Goal: Obtain resource: Obtain resource

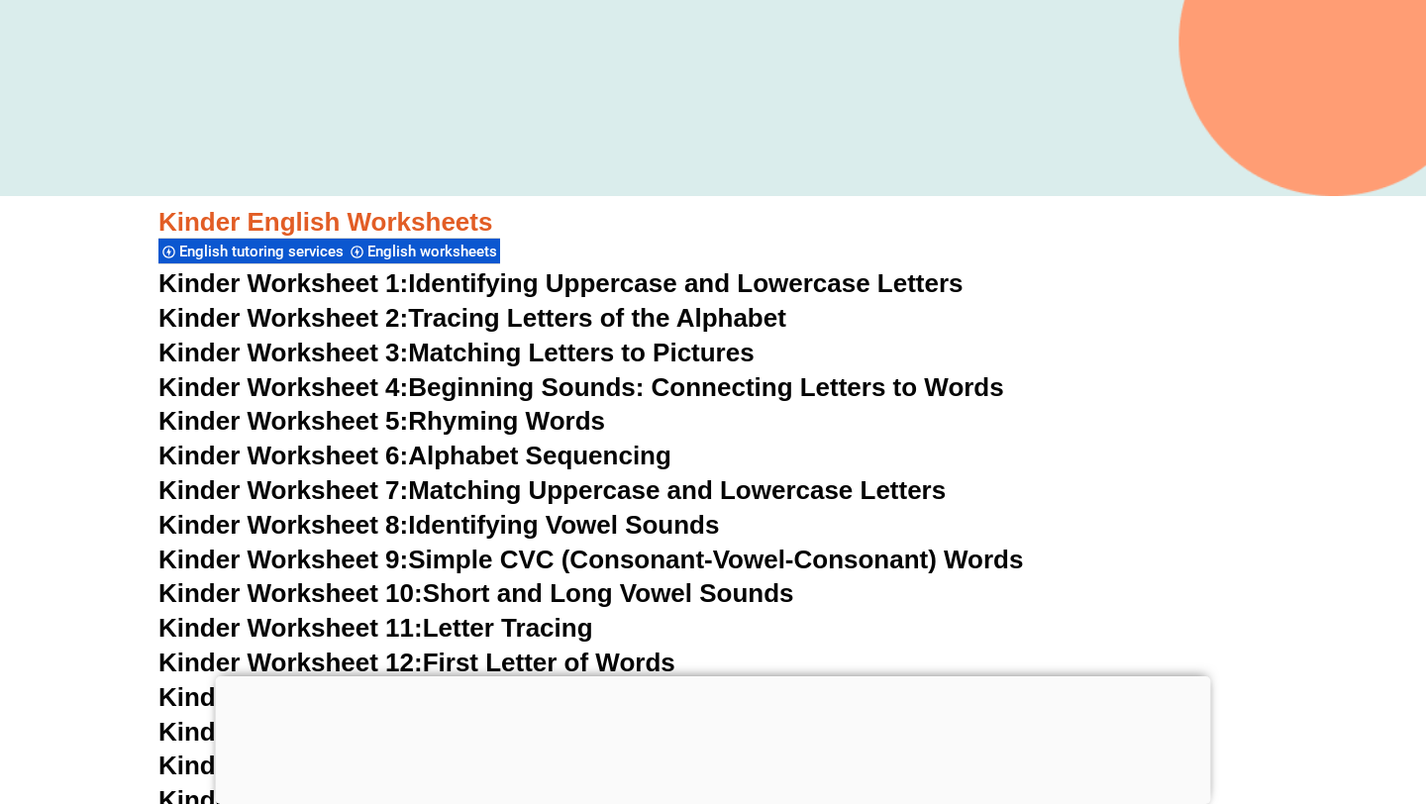
scroll to position [590, 0]
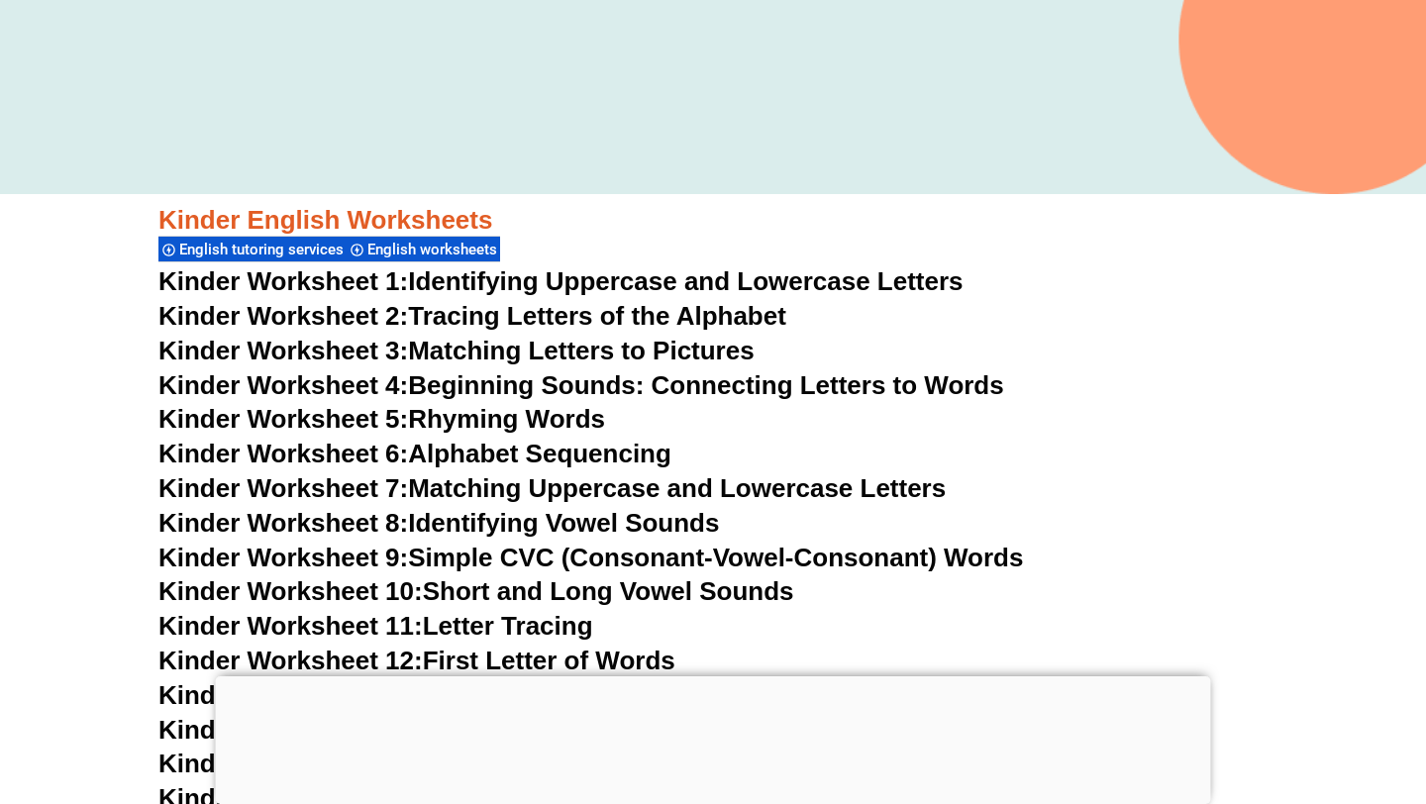
click at [590, 383] on link "Kinder Worksheet 4: Beginning Sounds: Connecting Letters to Words" at bounding box center [581, 385] width 846 height 30
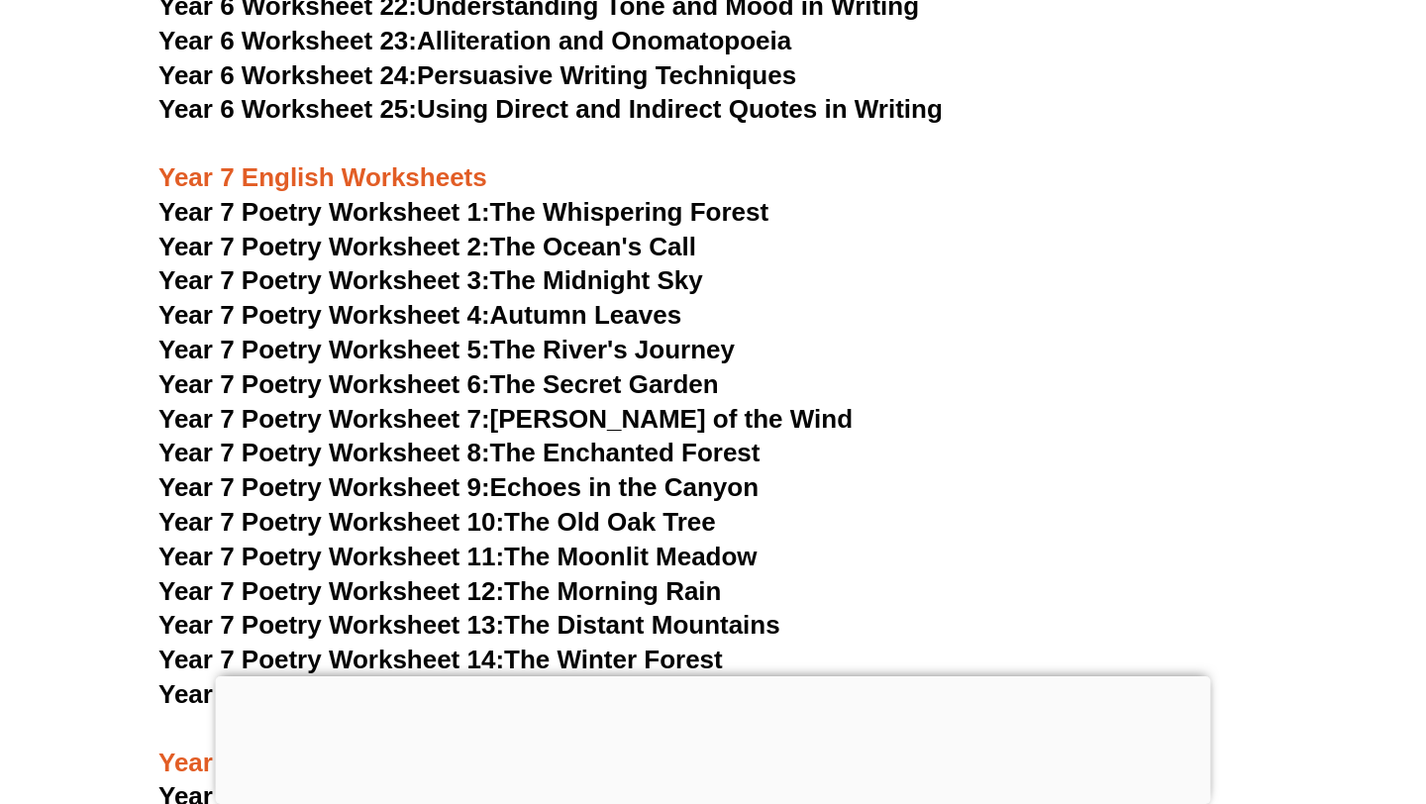
scroll to position [12488, 0]
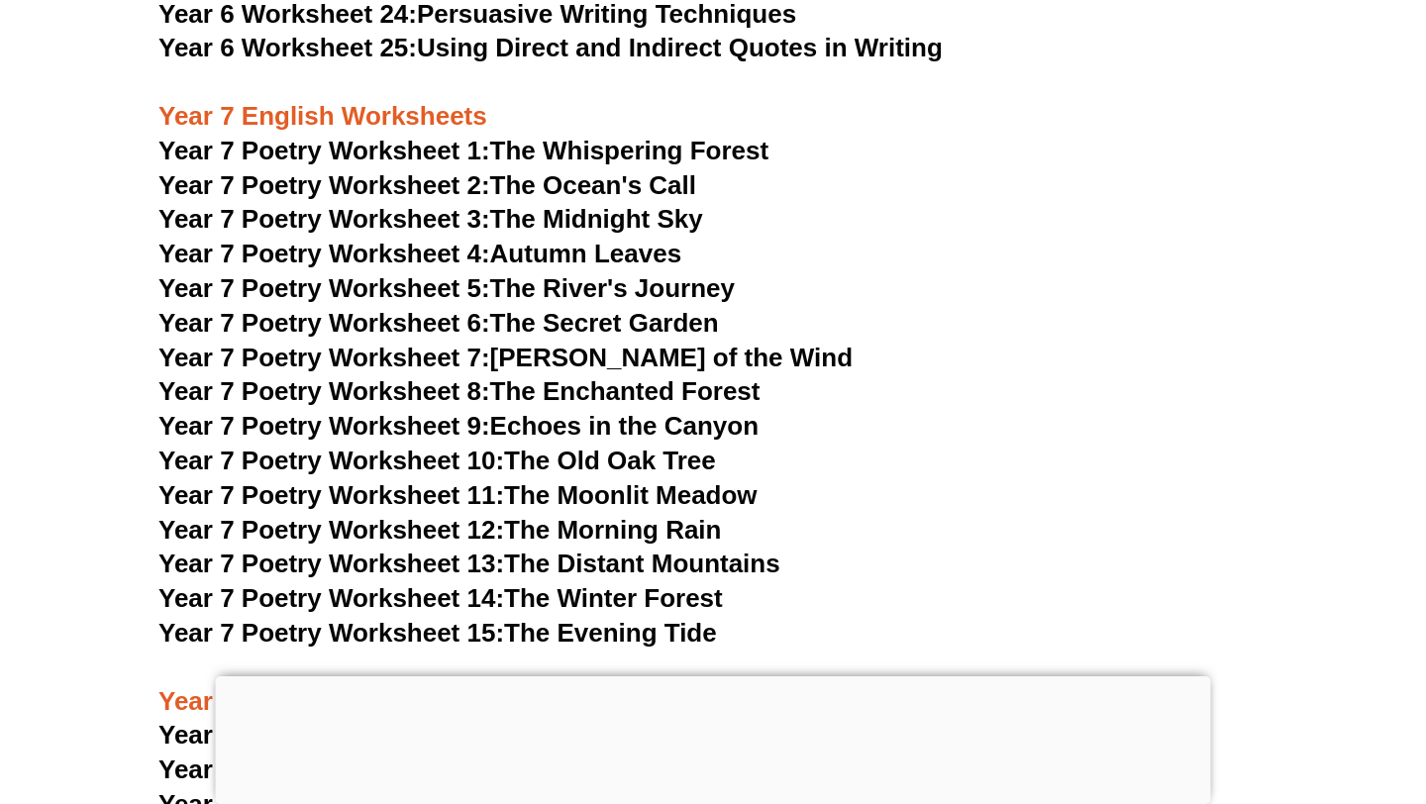
click at [679, 204] on link "Year 7 Poetry Worksheet 3: The Midnight Sky" at bounding box center [430, 219] width 545 height 30
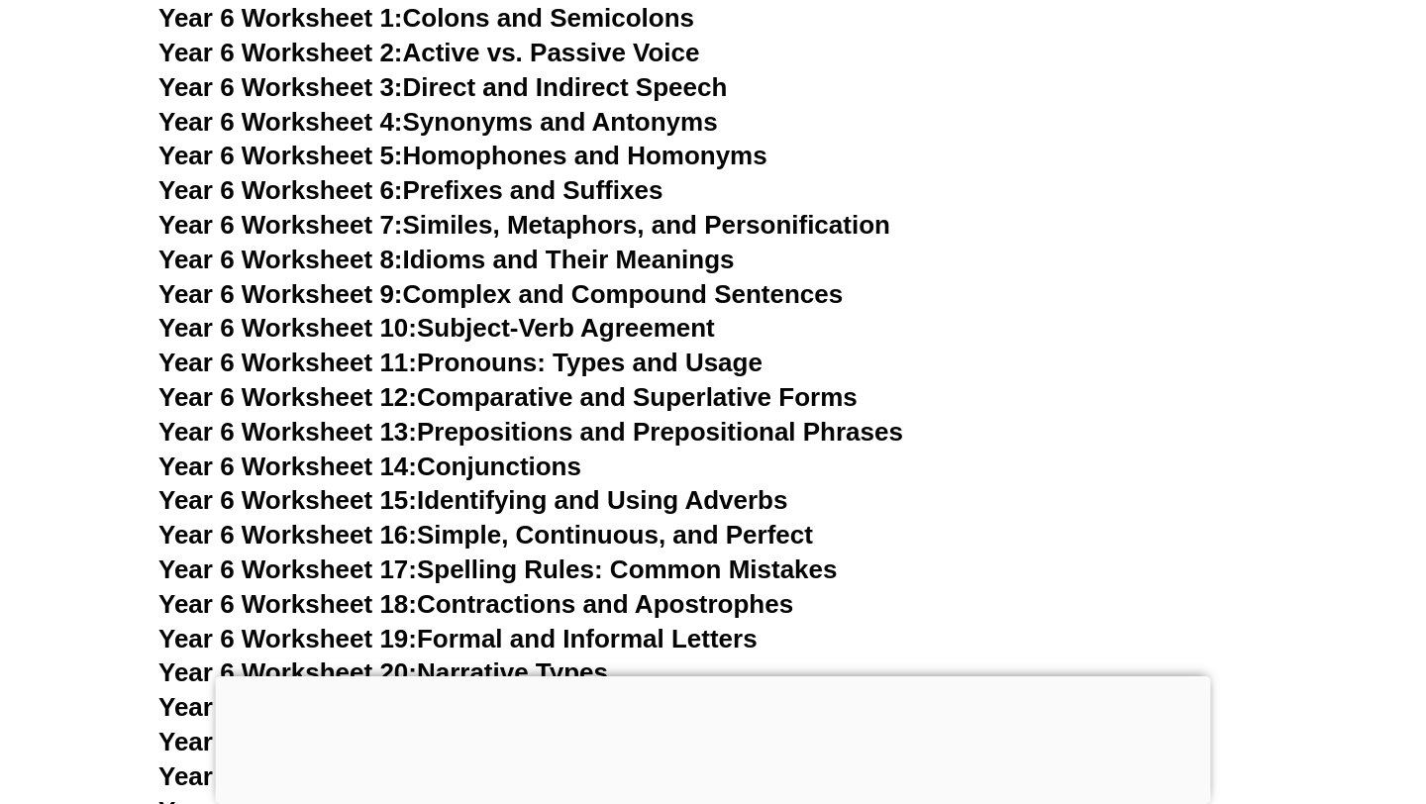
scroll to position [11684, 0]
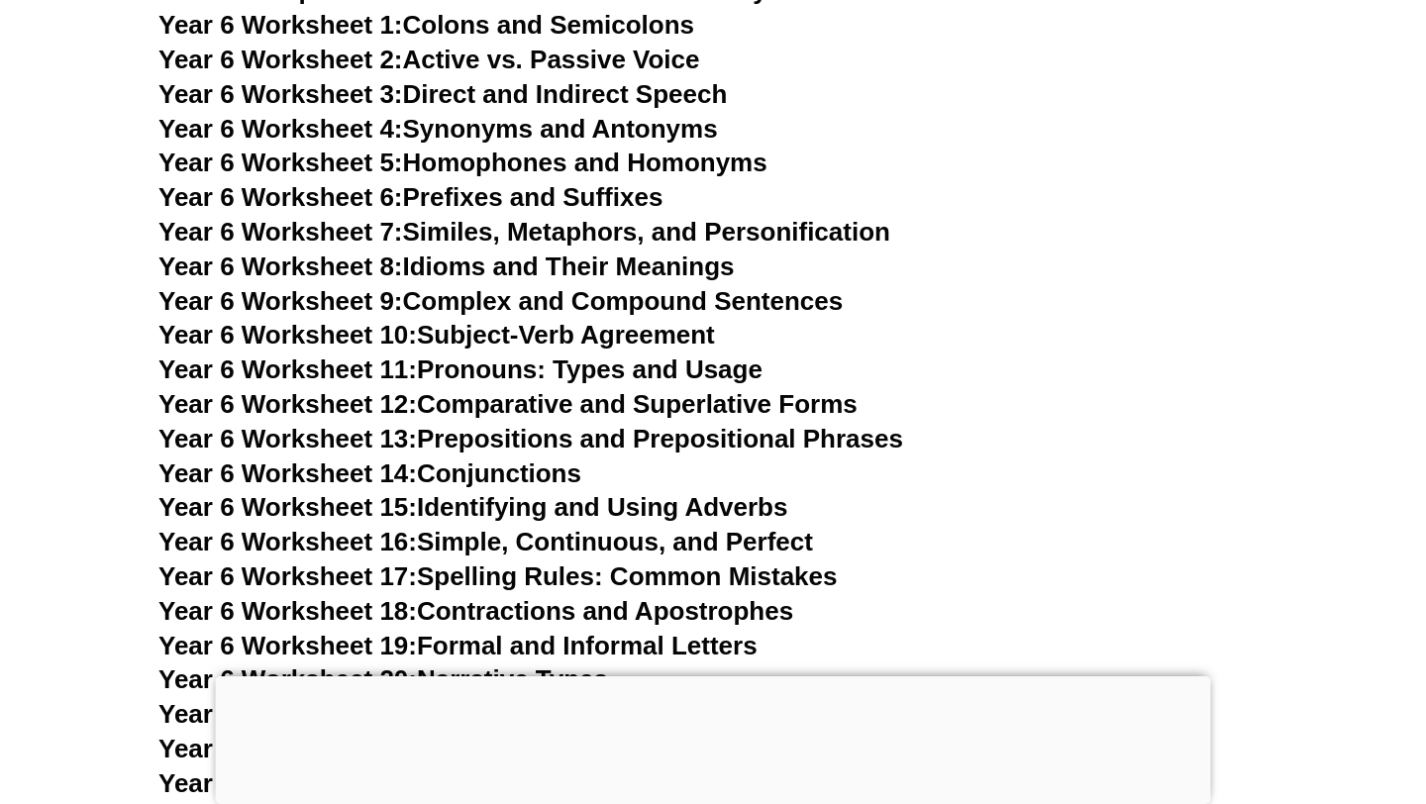
click at [565, 389] on link "Year 6 Worksheet 12: Comparative and Superlative Forms" at bounding box center [507, 404] width 699 height 30
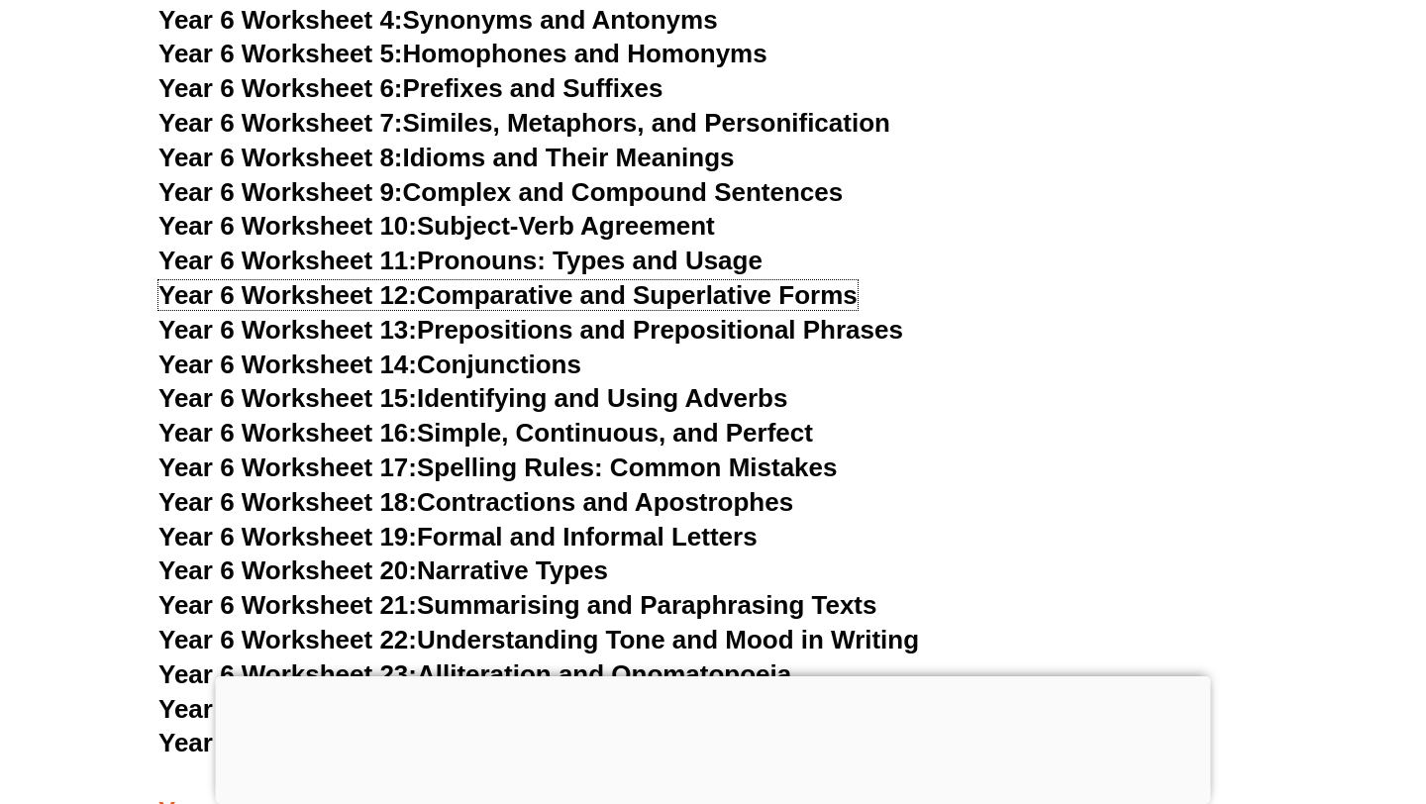
scroll to position [11799, 0]
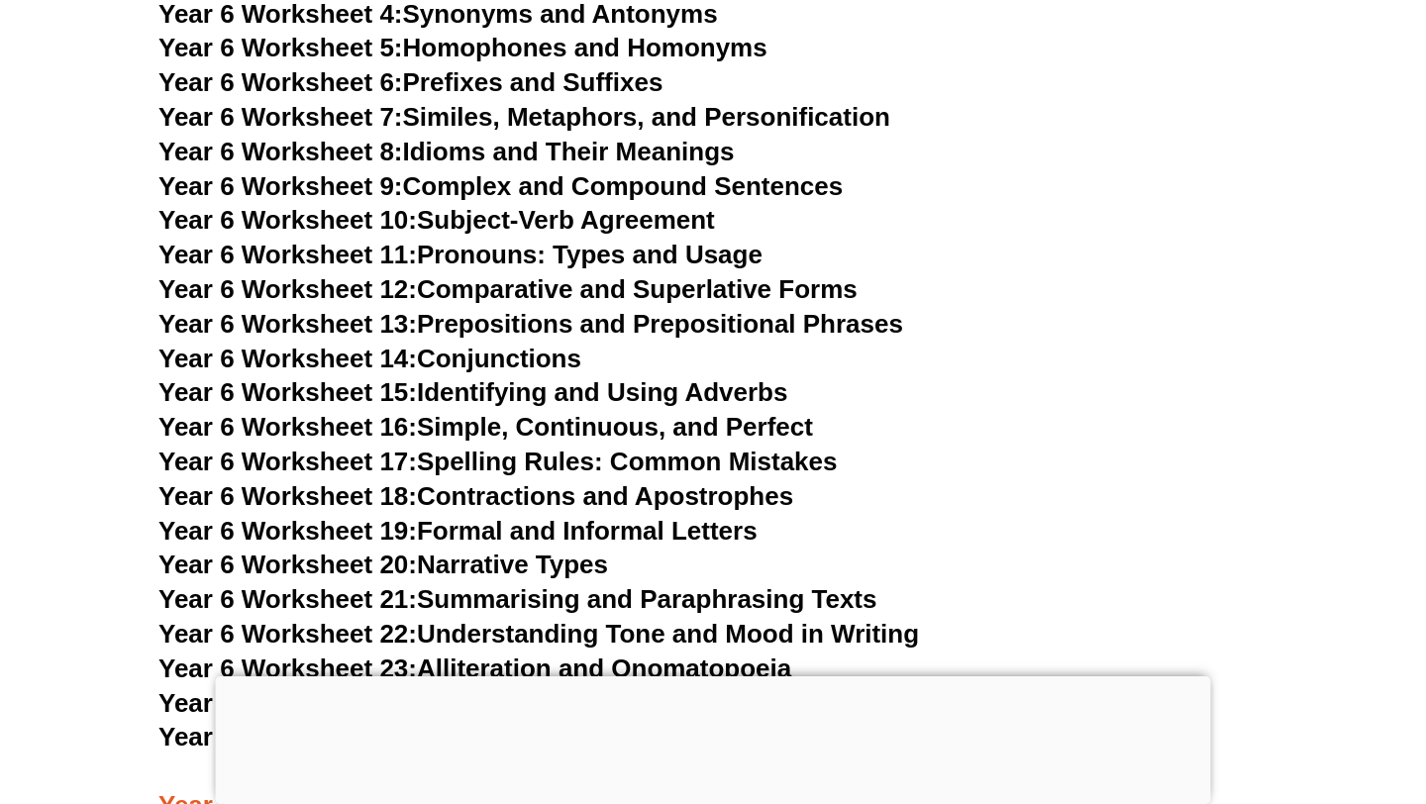
click at [565, 447] on link "Year 6 Worksheet 17: Spelling Rules: Common Mistakes" at bounding box center [497, 462] width 678 height 30
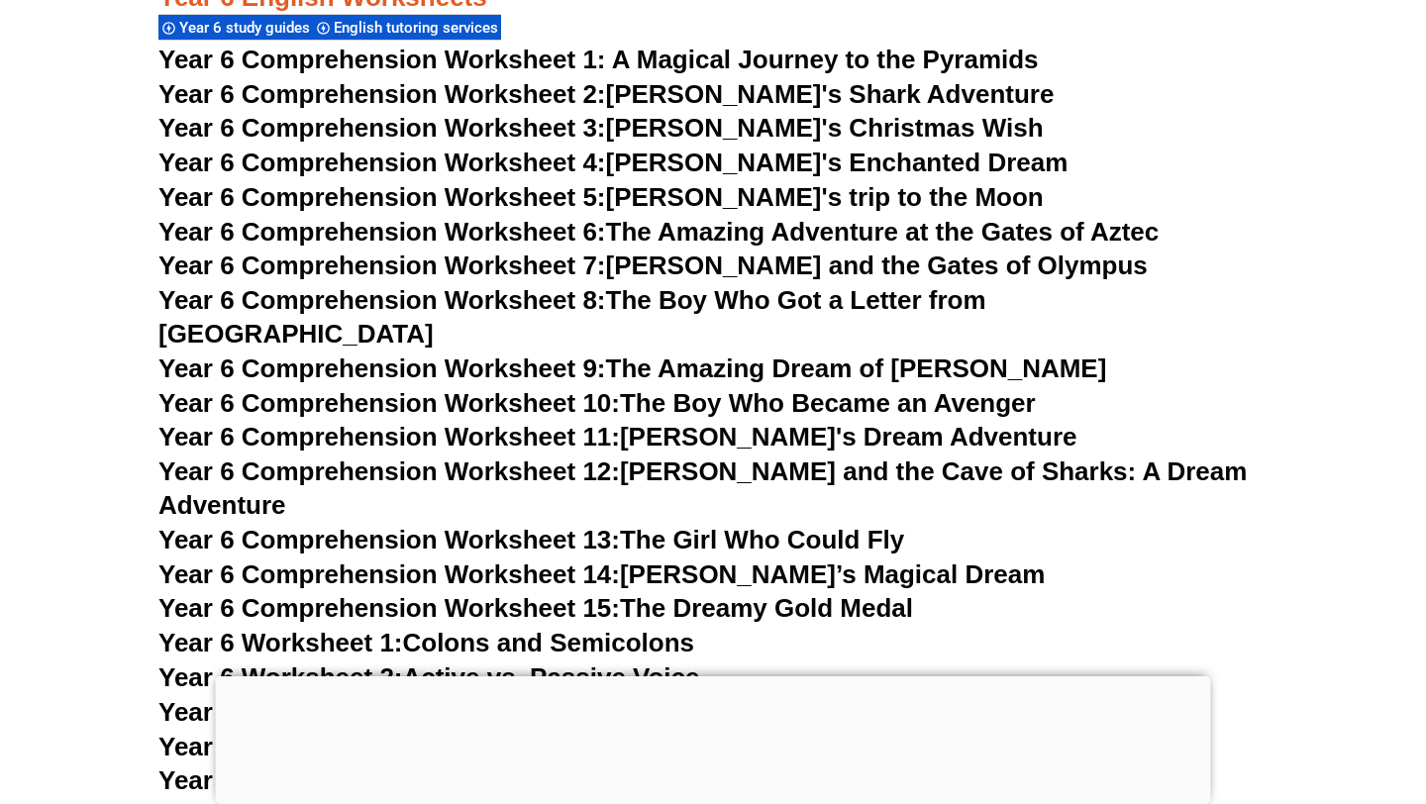
scroll to position [11063, 0]
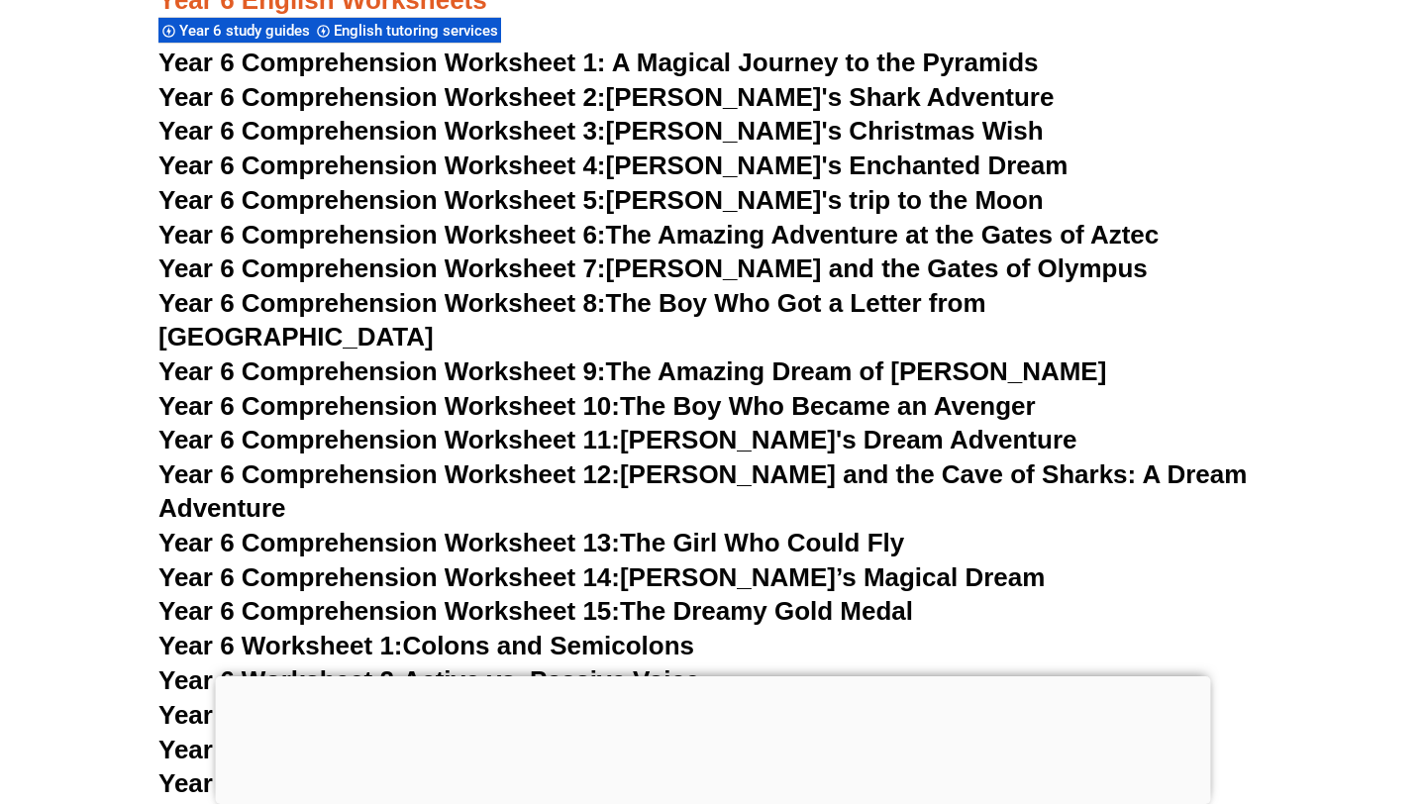
click at [792, 391] on link "Year 6 Comprehension Worksheet 10: The Boy Who Became an Avenger" at bounding box center [596, 406] width 877 height 30
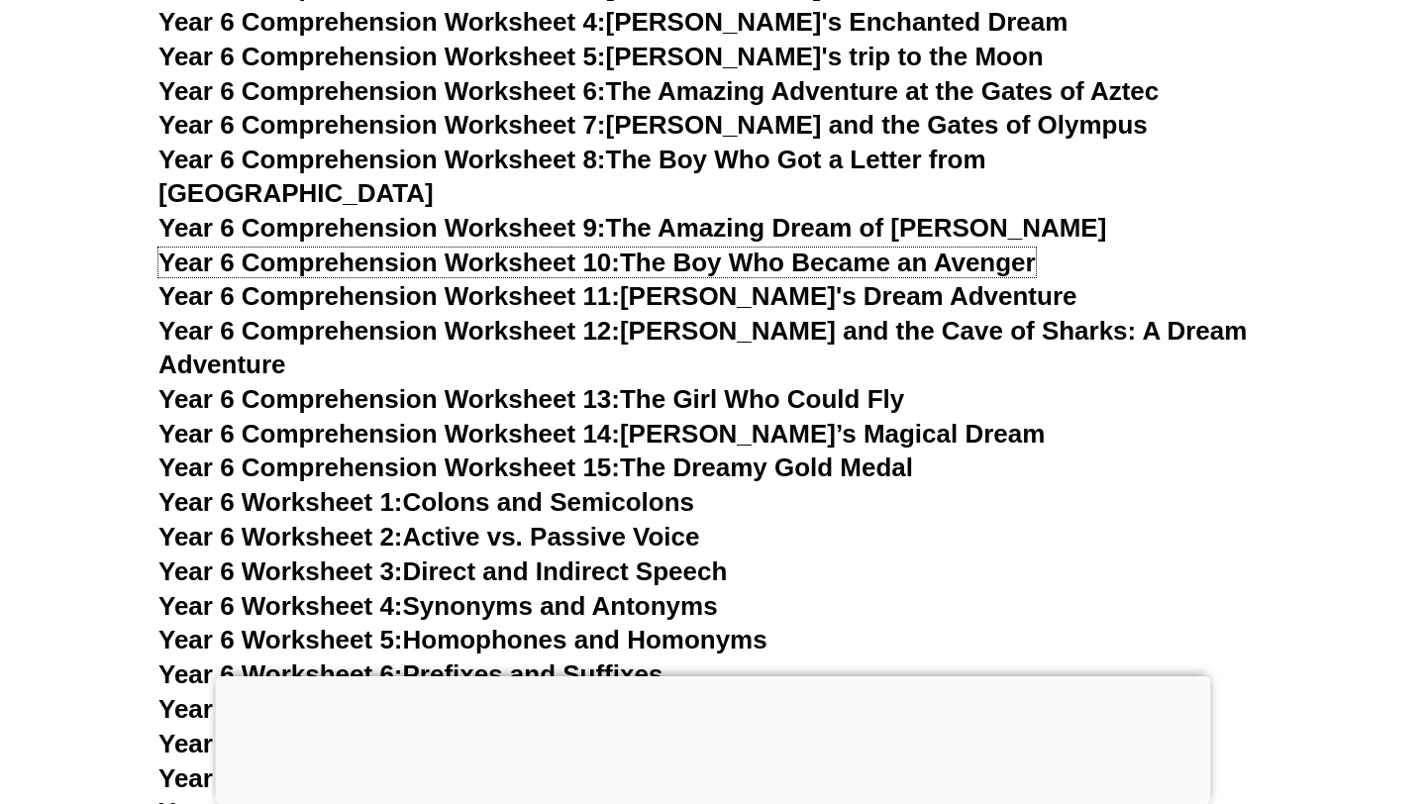
scroll to position [11499, 0]
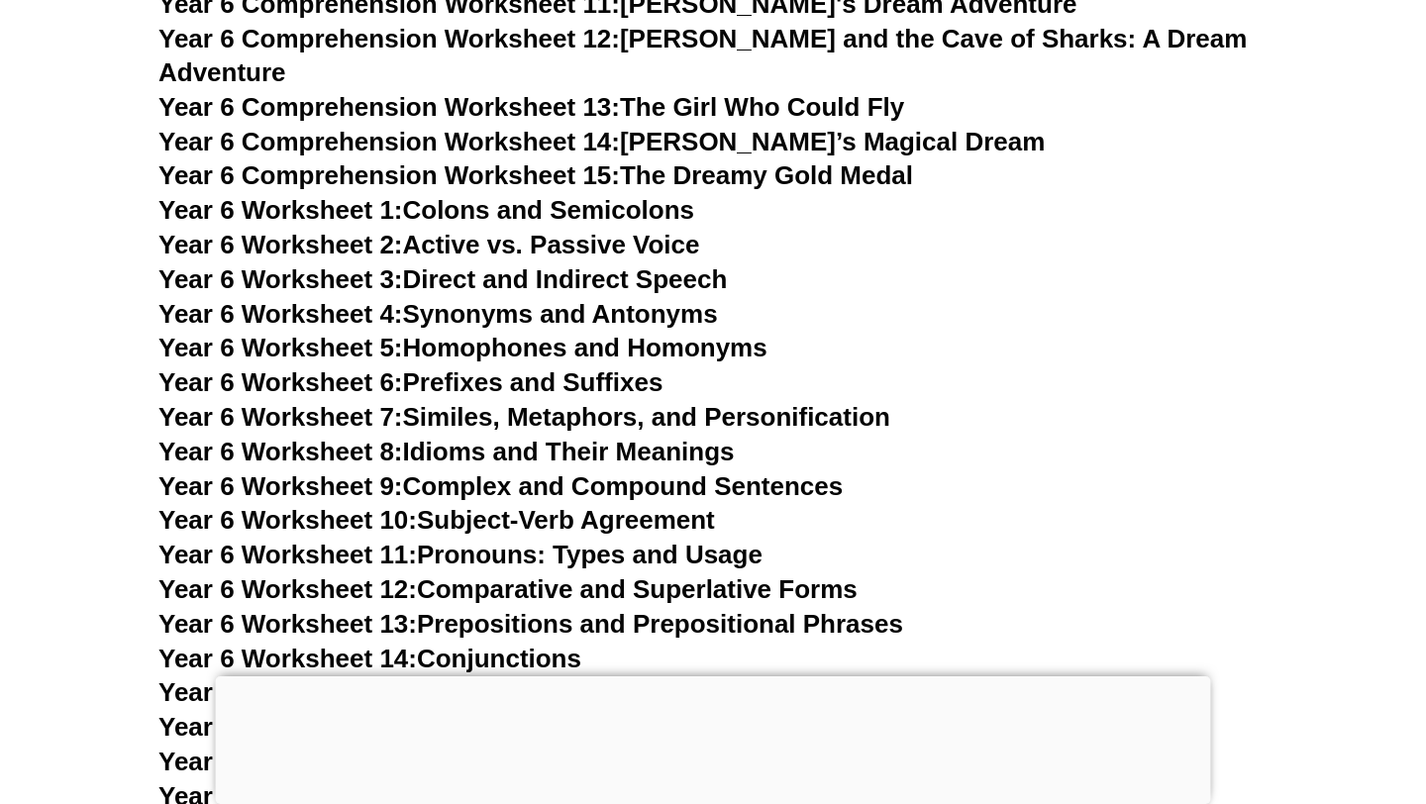
click at [630, 437] on link "Year 6 Worksheet 8: Idioms and Their Meanings" at bounding box center [445, 452] width 575 height 30
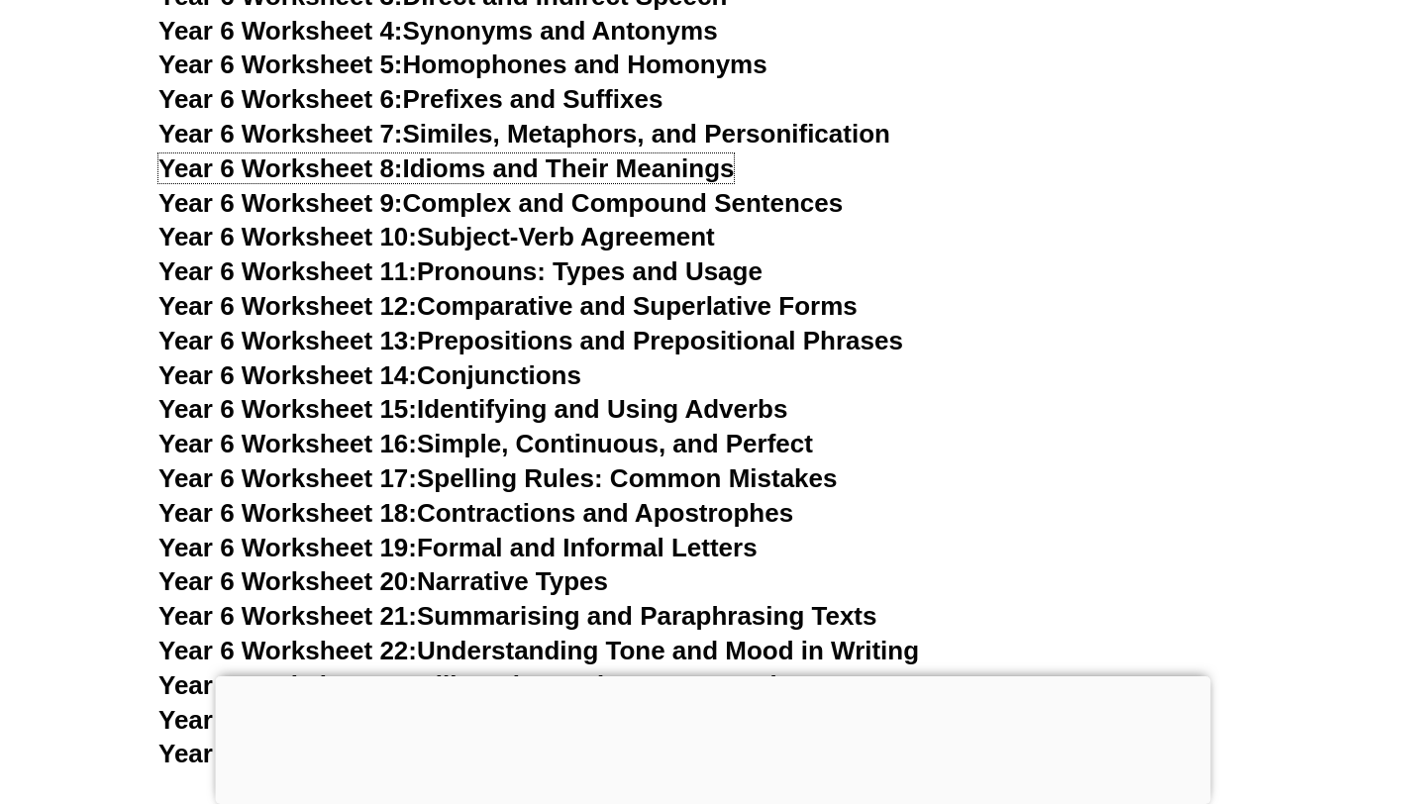
scroll to position [11885, 0]
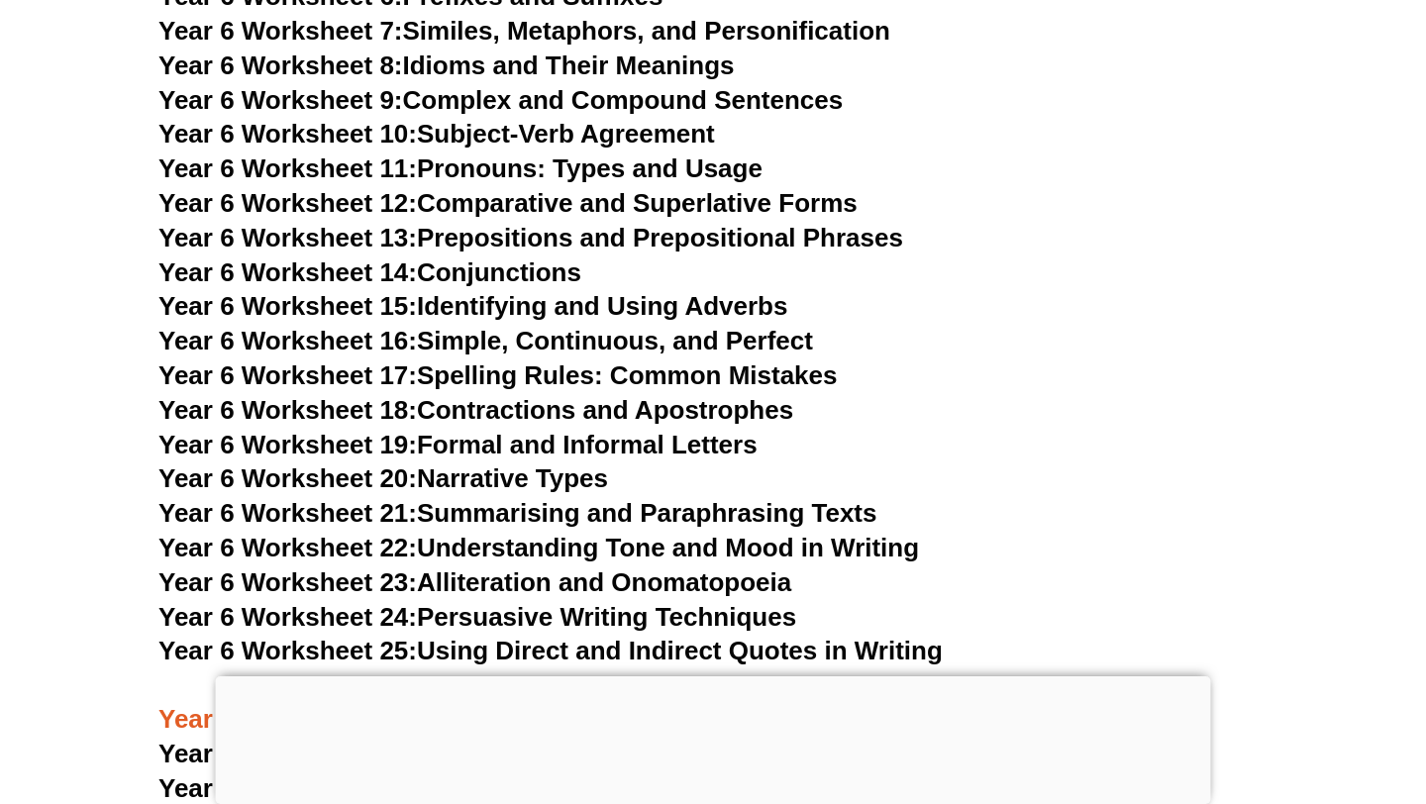
click at [698, 498] on link "Year 6 Worksheet 21: Summarising and Paraphrasing Texts" at bounding box center [517, 513] width 718 height 30
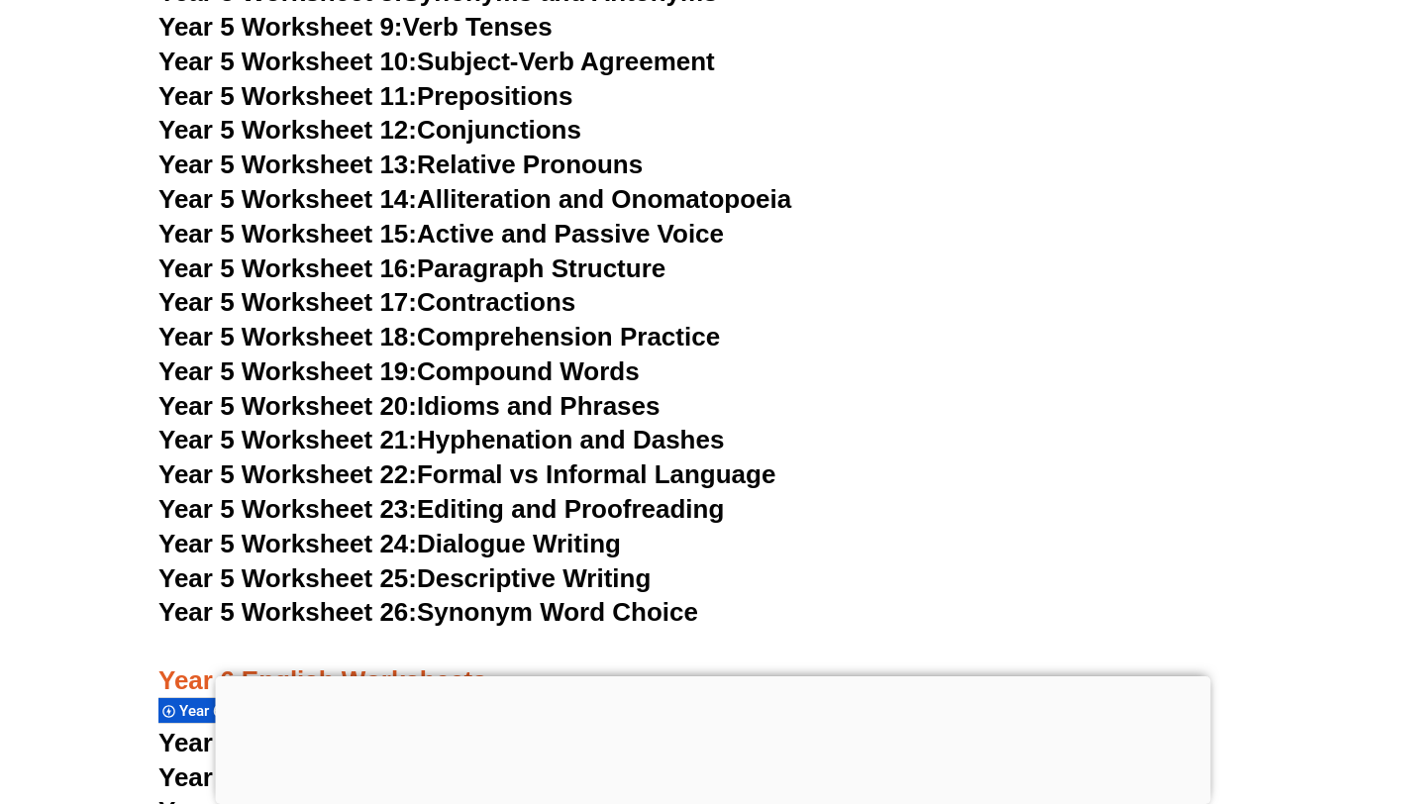
scroll to position [10380, 0]
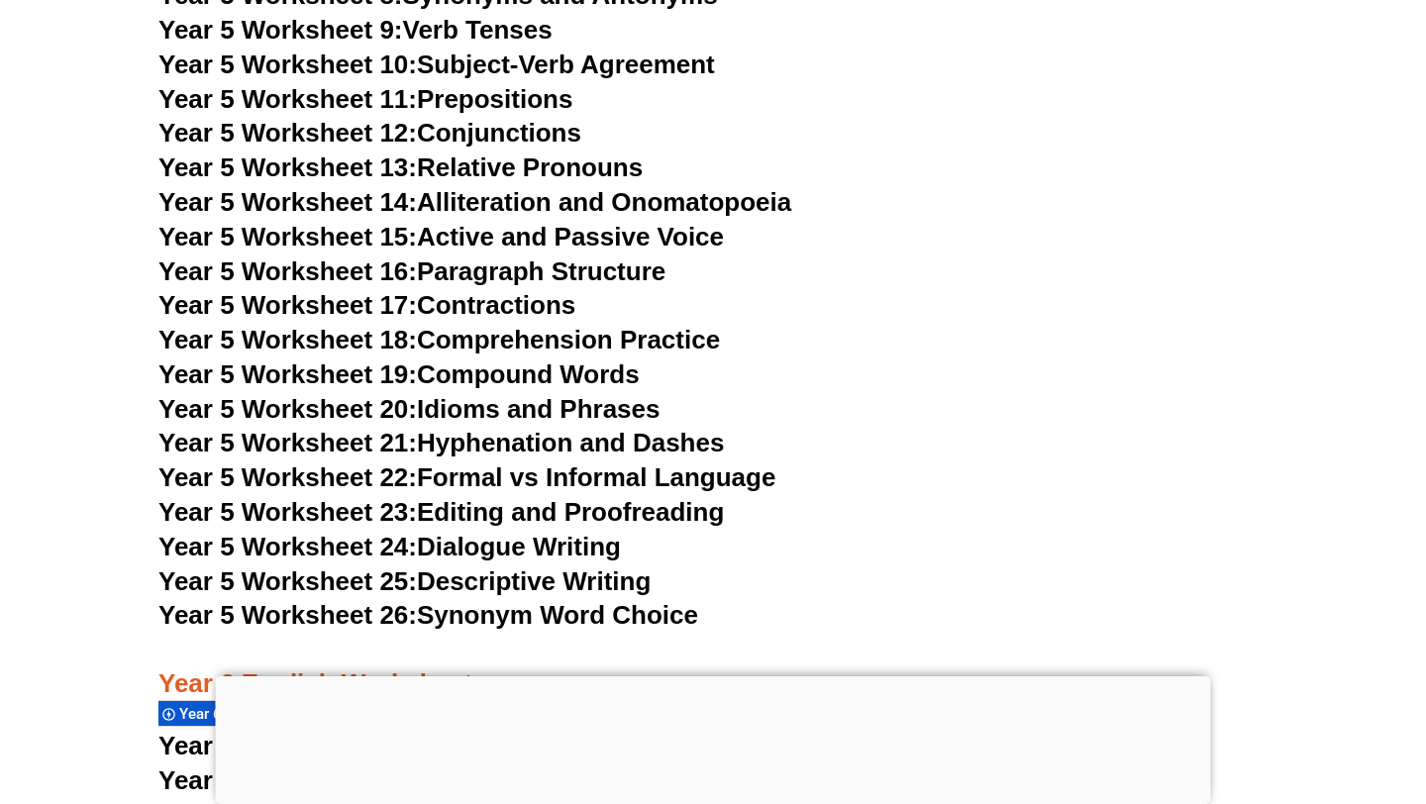
click at [530, 23] on link "Year 5 Worksheet 9: Verb Tenses" at bounding box center [355, 30] width 394 height 30
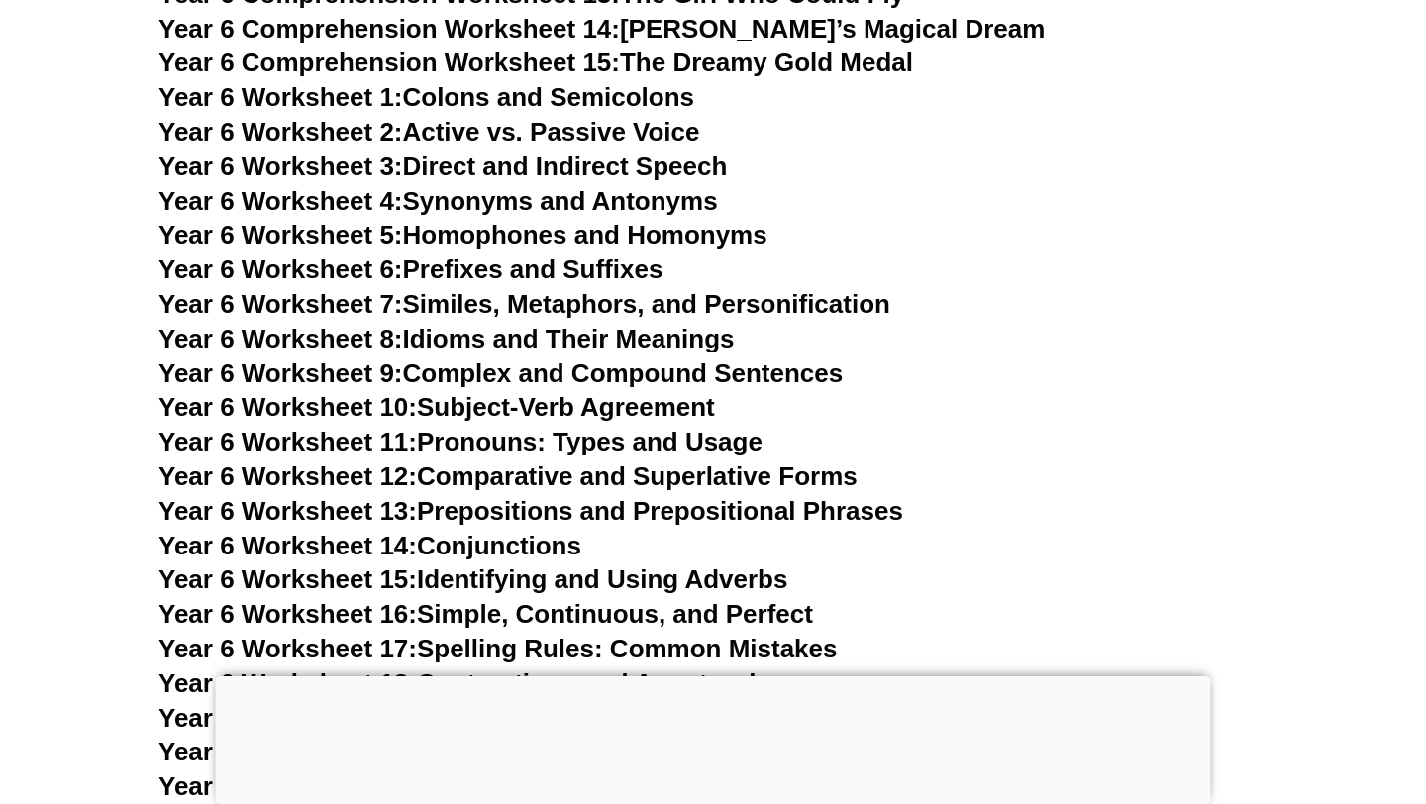
scroll to position [11604, 0]
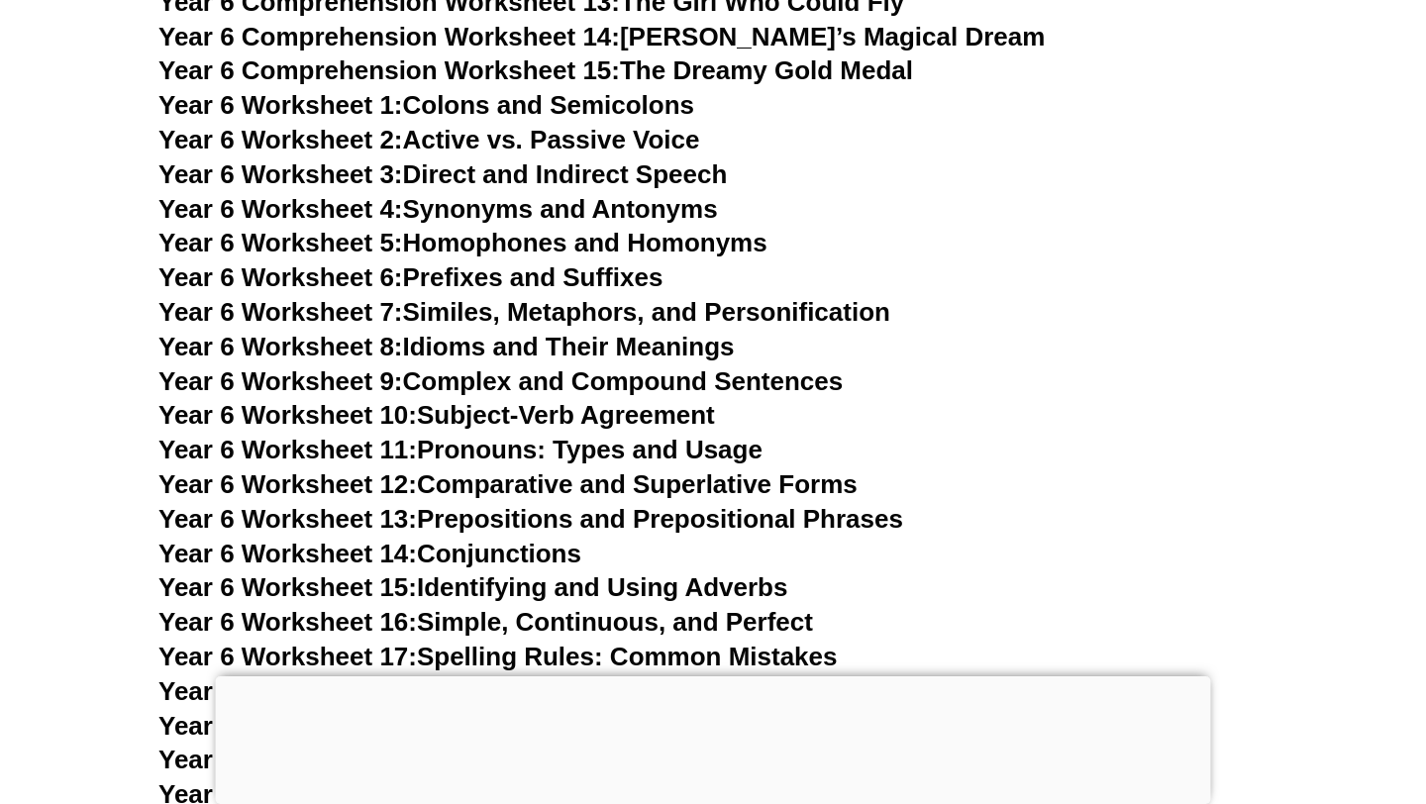
click at [609, 194] on link "Year 6 Worksheet 4: Synonyms and Antonyms" at bounding box center [437, 209] width 559 height 30
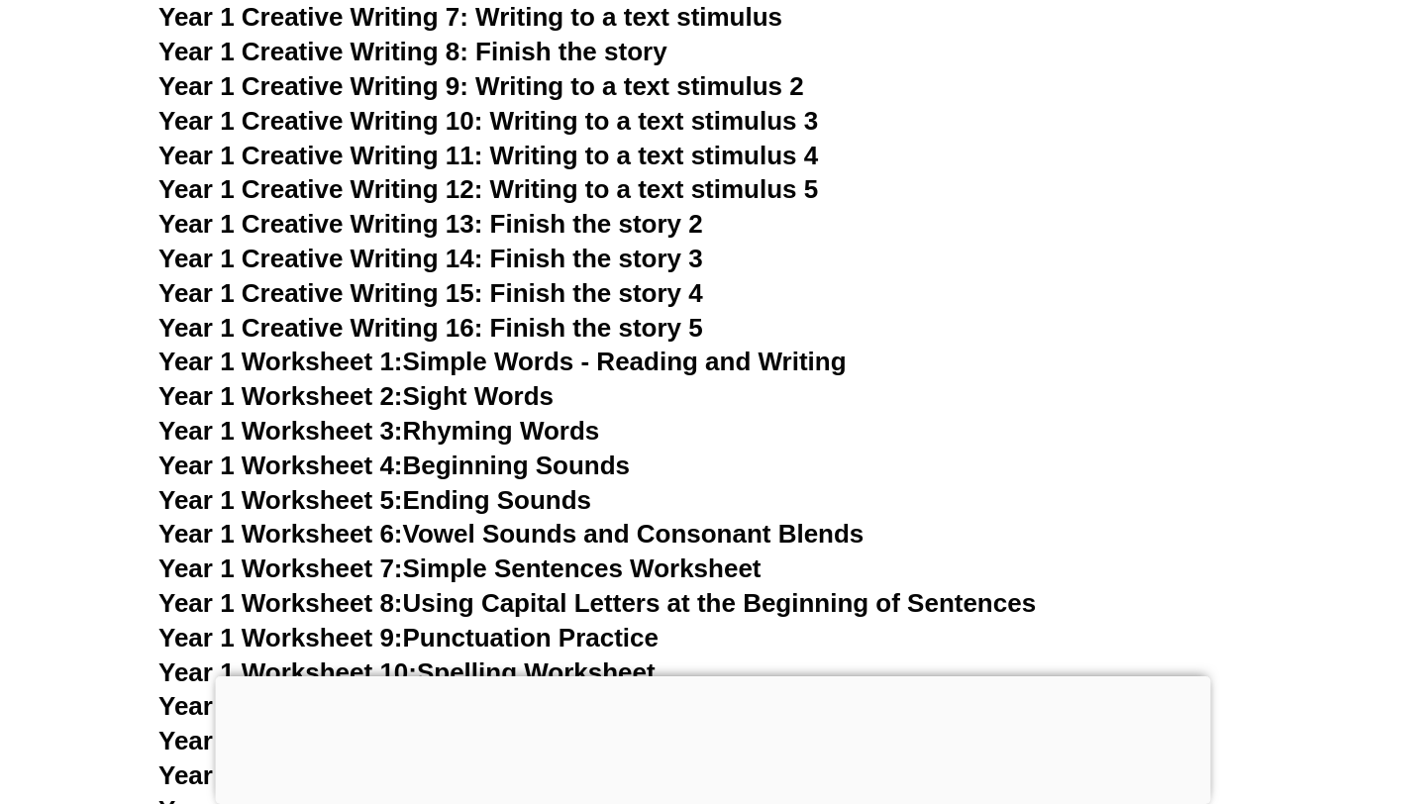
scroll to position [1403, 0]
